Goal: Use online tool/utility: Utilize a website feature to perform a specific function

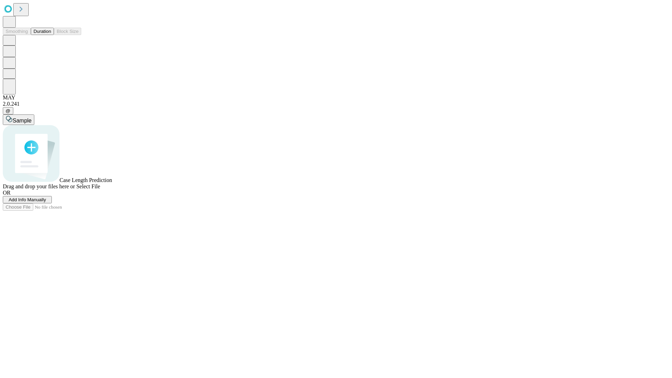
click at [100, 189] on span "Select File" at bounding box center [88, 186] width 24 height 6
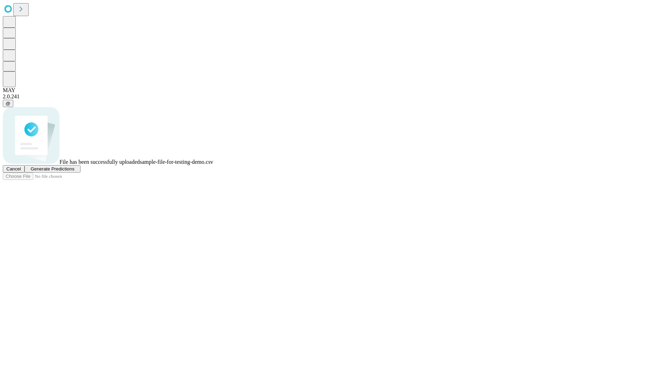
click at [74, 171] on span "Generate Predictions" at bounding box center [52, 168] width 44 height 5
